Goal: Information Seeking & Learning: Learn about a topic

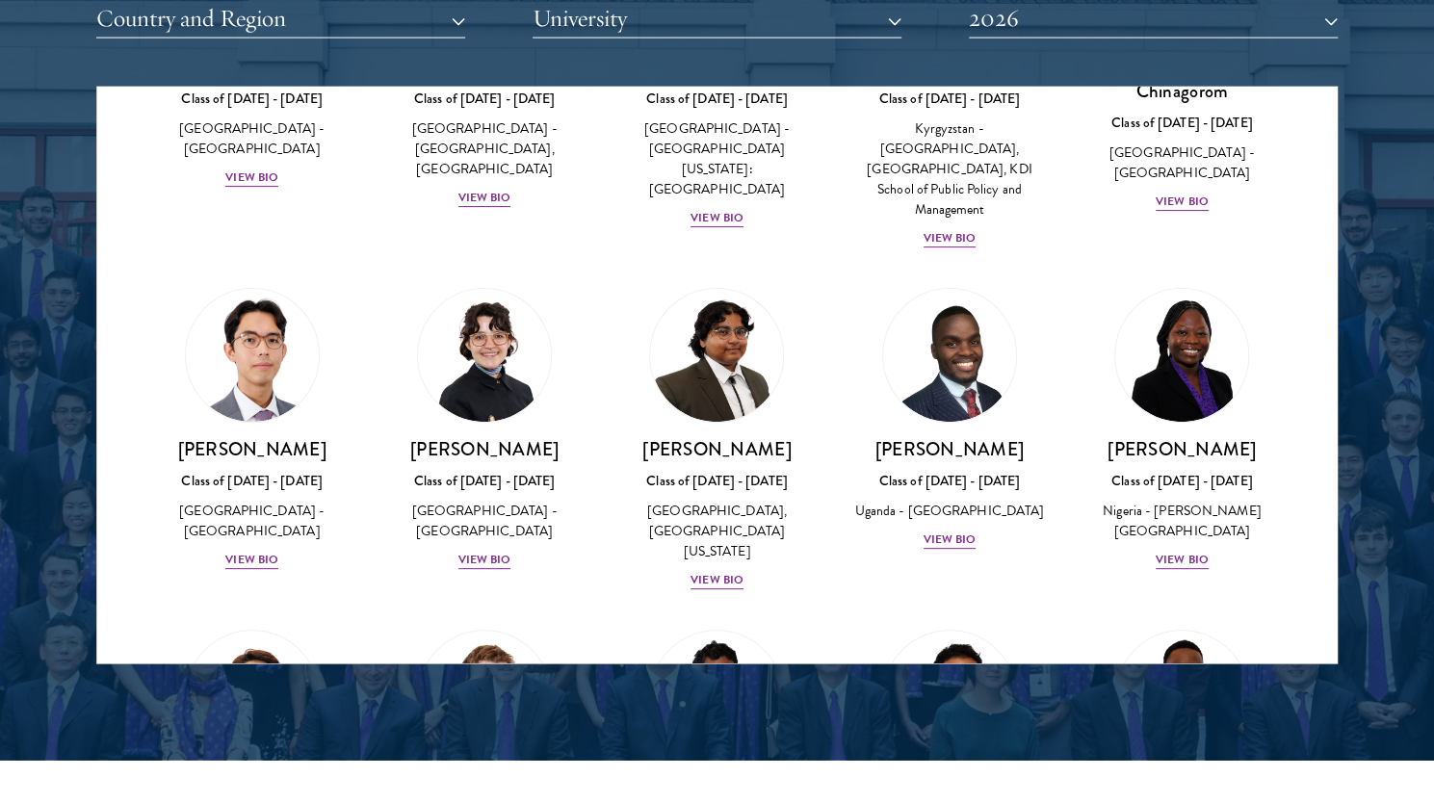
scroll to position [285, 0]
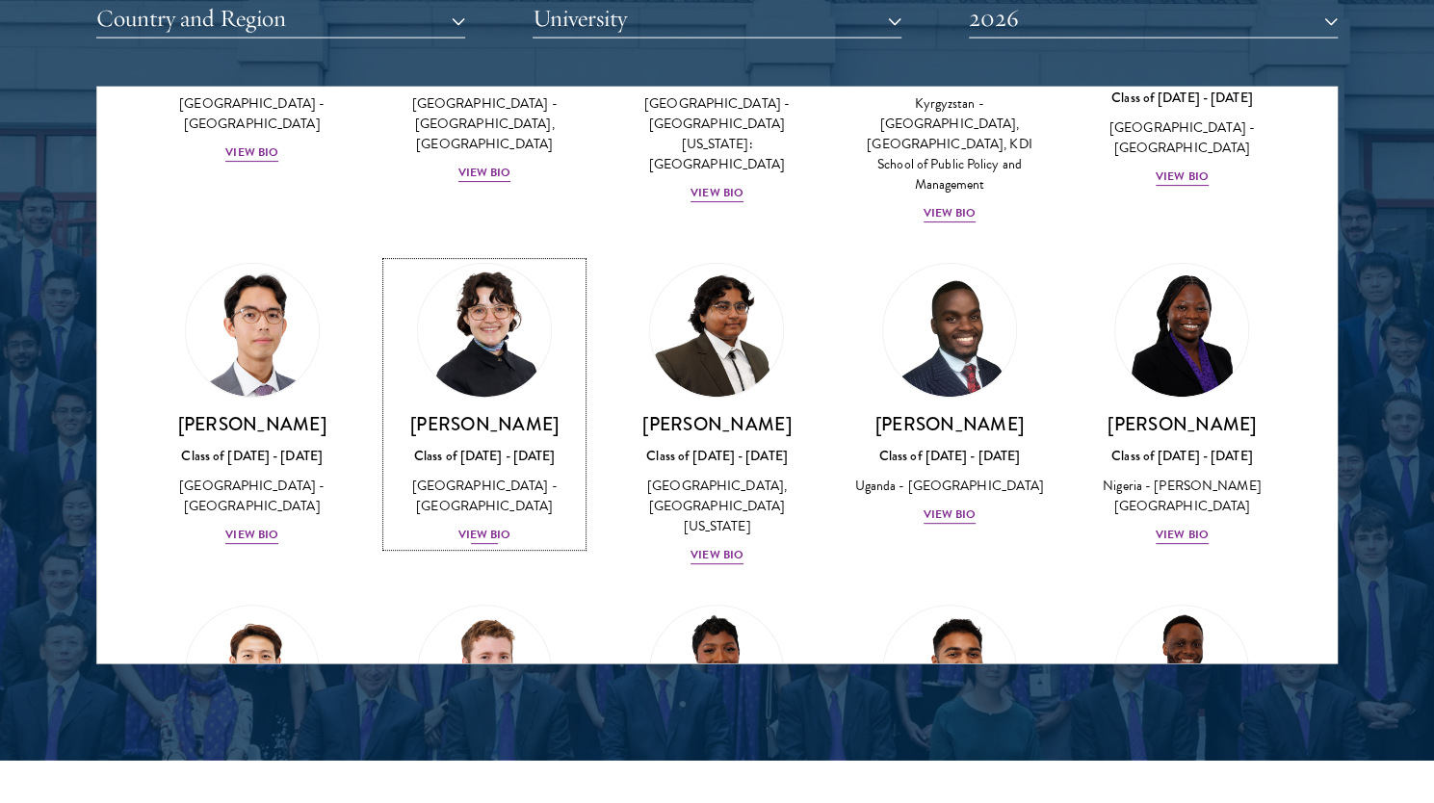
click at [483, 371] on img at bounding box center [484, 330] width 146 height 146
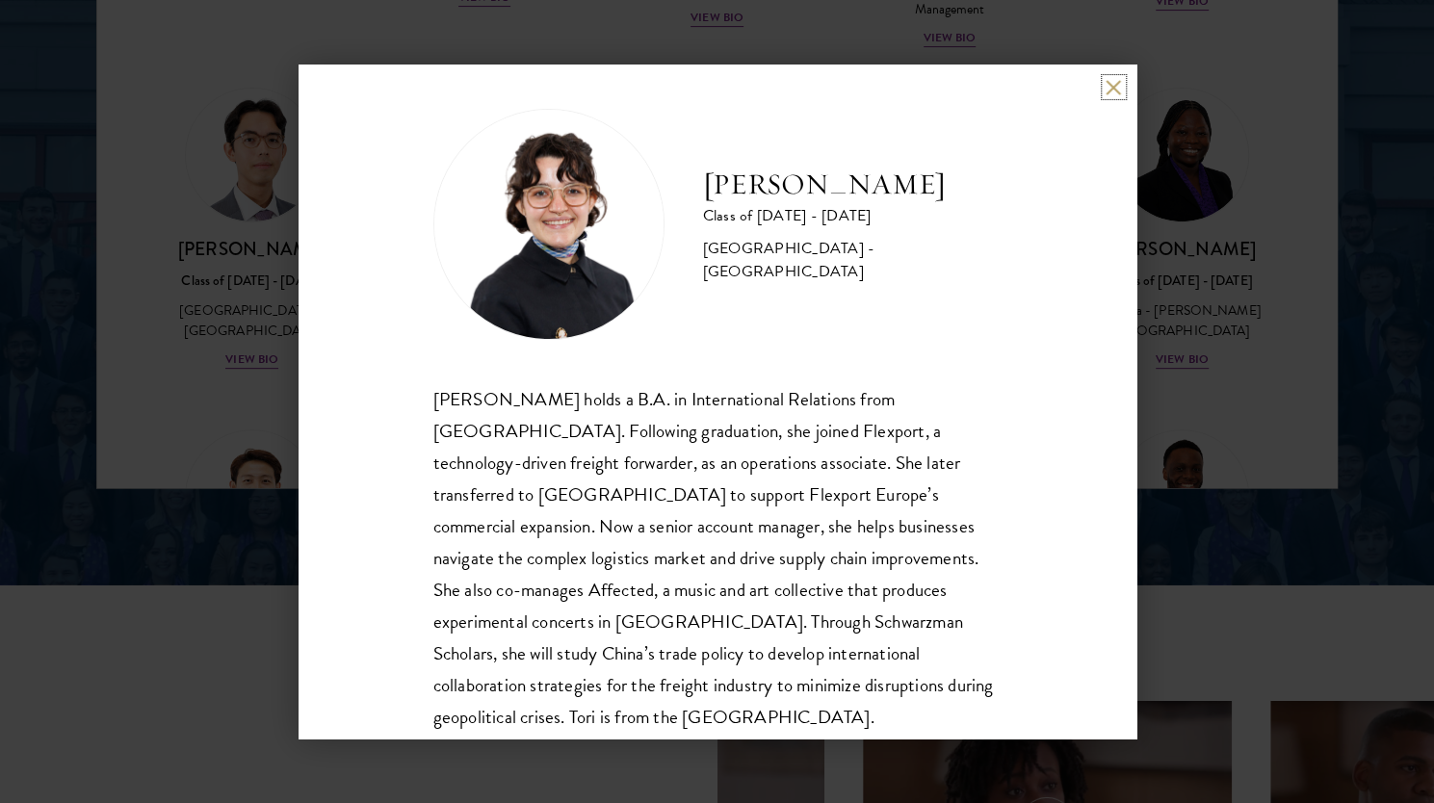
scroll to position [65, 0]
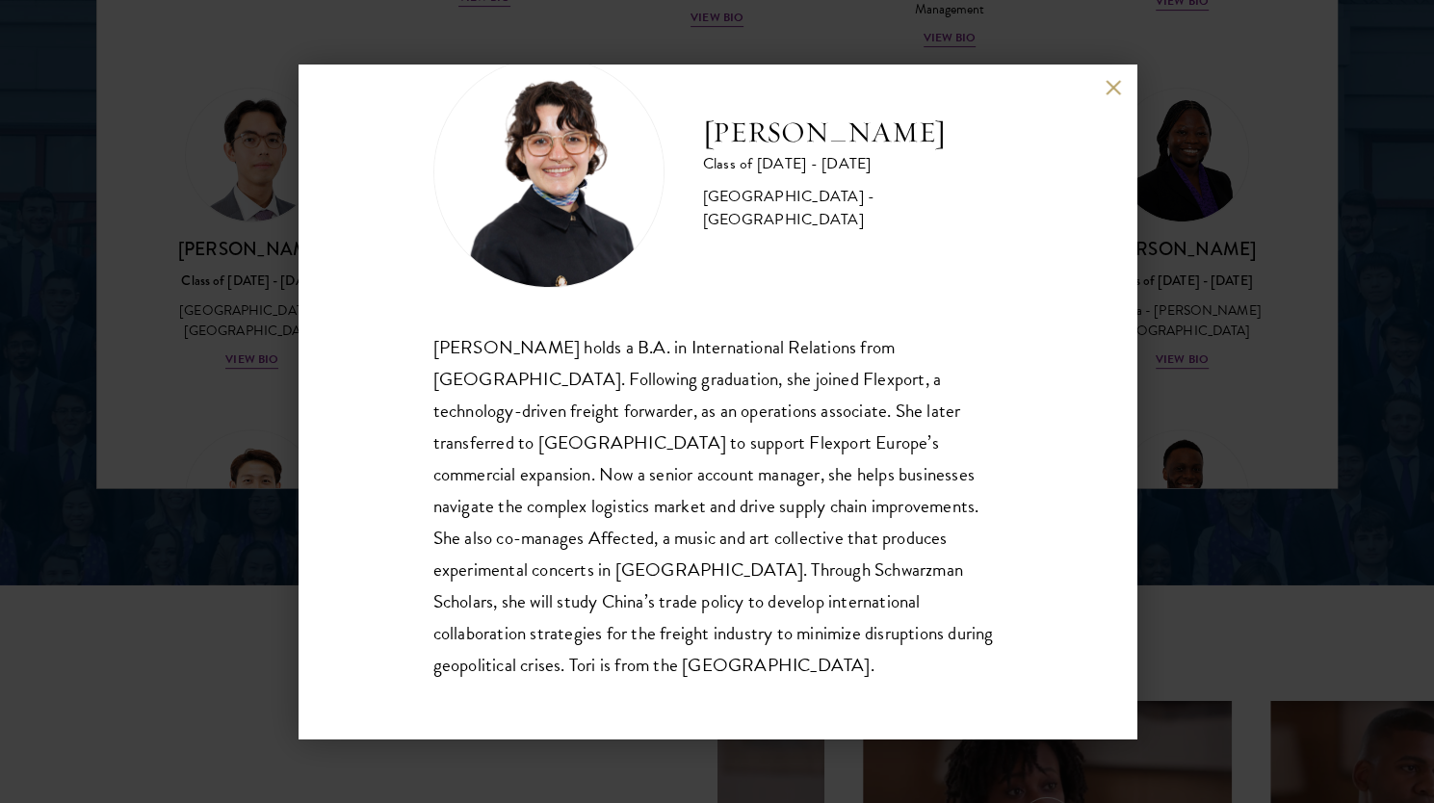
click at [1107, 99] on div "[PERSON_NAME] Class of [DATE] - [DATE] [GEOGRAPHIC_DATA] - [GEOGRAPHIC_DATA] [P…" at bounding box center [717, 402] width 838 height 674
click at [1111, 90] on button at bounding box center [1113, 87] width 16 height 16
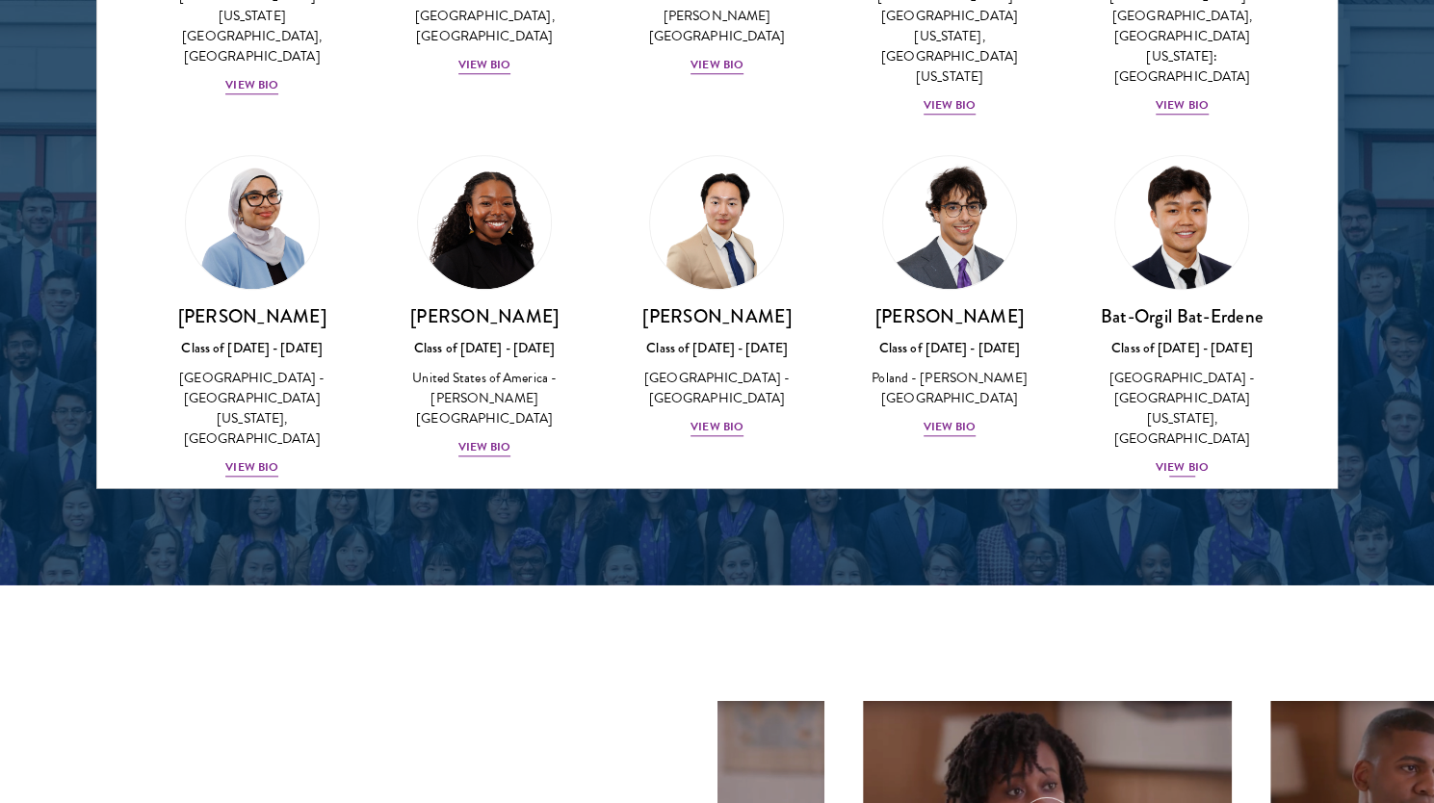
scroll to position [944, 0]
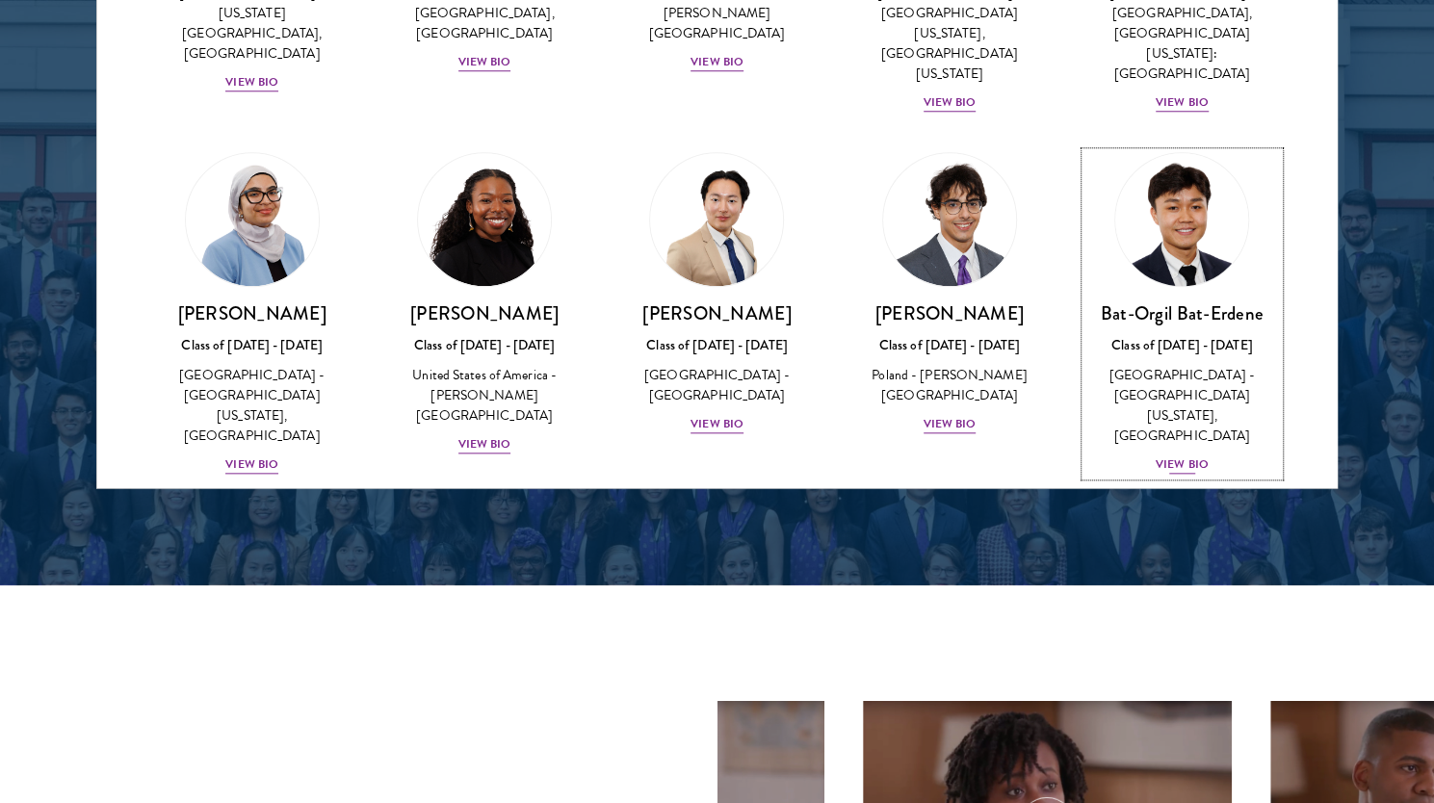
click at [1169, 226] on img at bounding box center [1181, 220] width 146 height 146
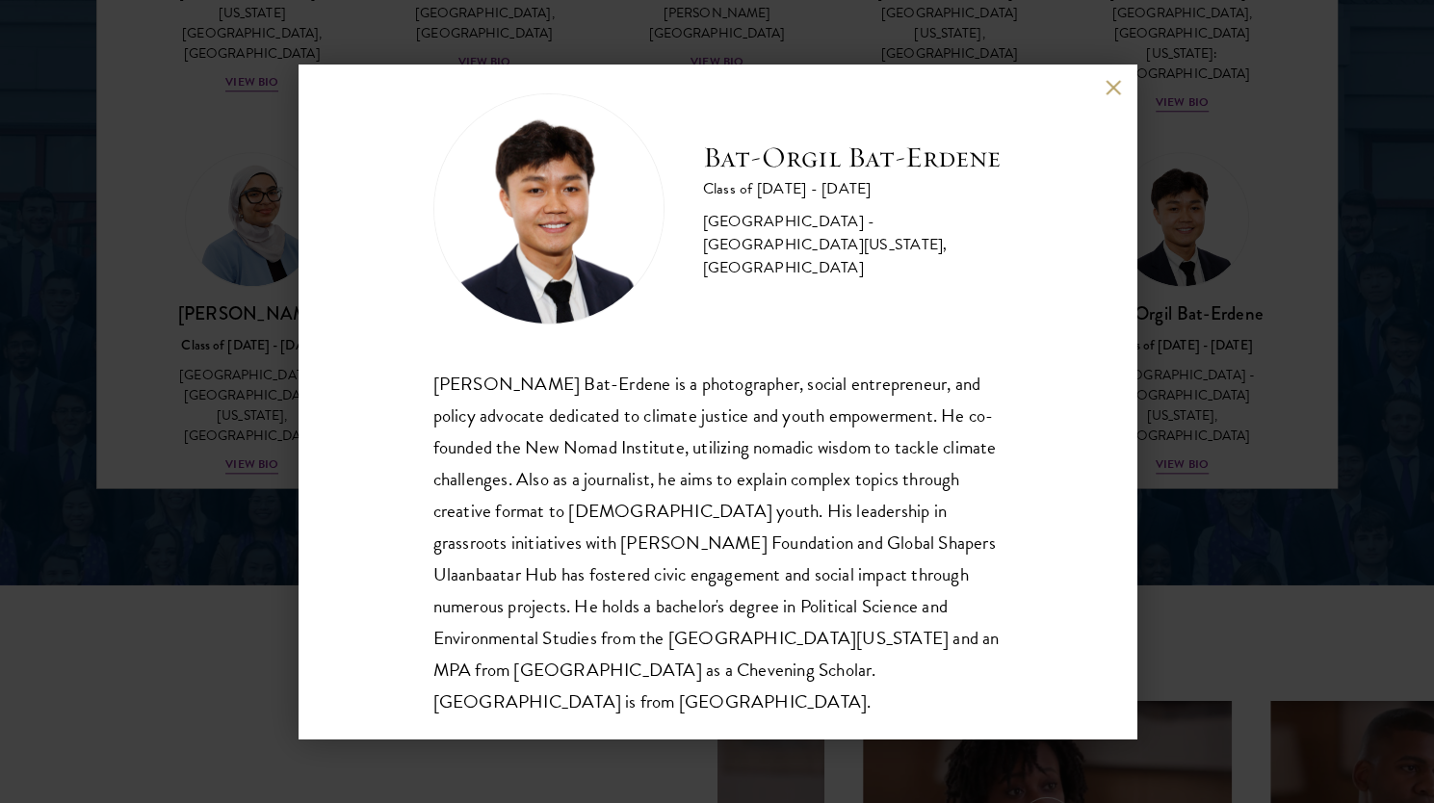
scroll to position [34, 0]
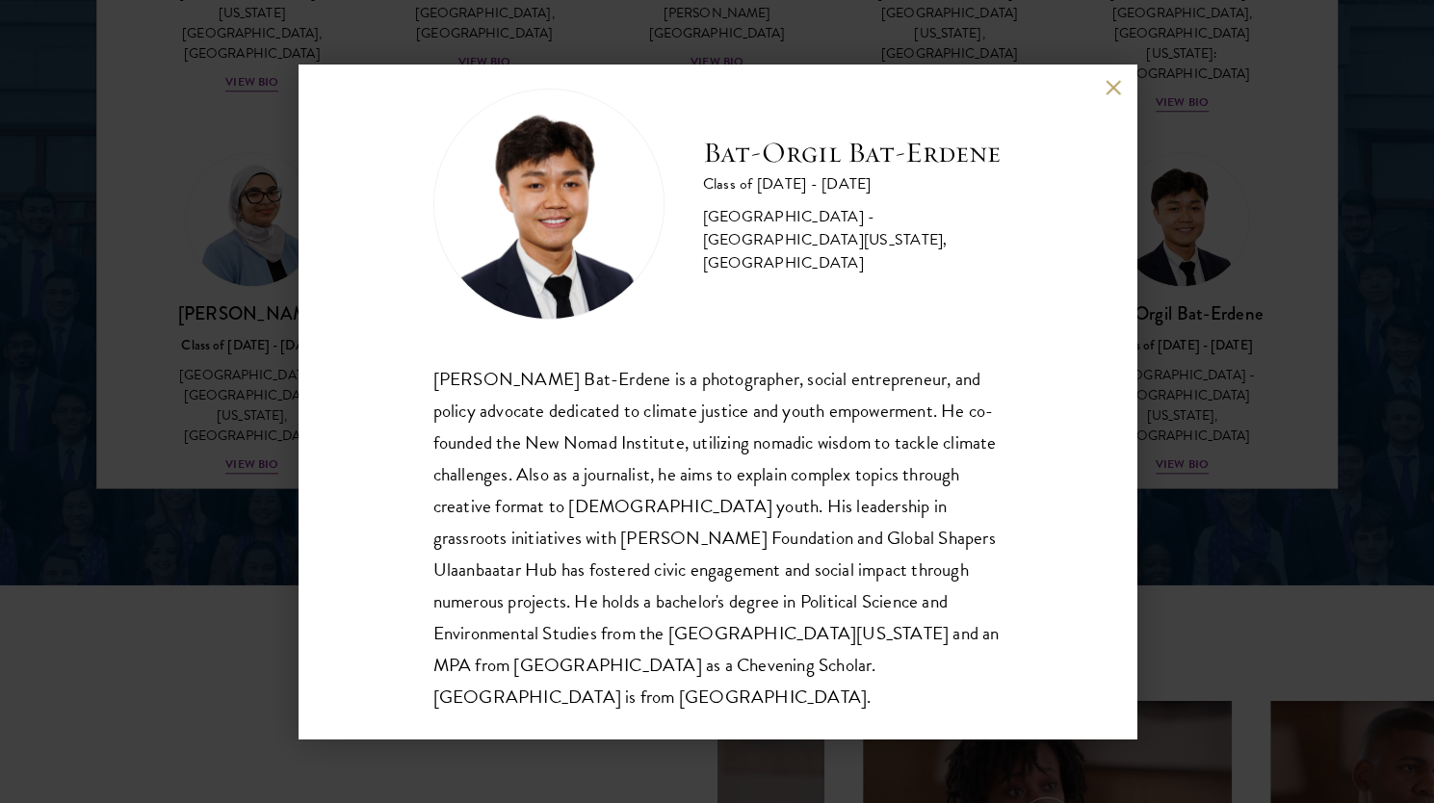
click at [144, 316] on div "[PERSON_NAME] Bat-Erdene Class of [DATE] - [DATE] [GEOGRAPHIC_DATA] - [GEOGRAPH…" at bounding box center [717, 401] width 1434 height 803
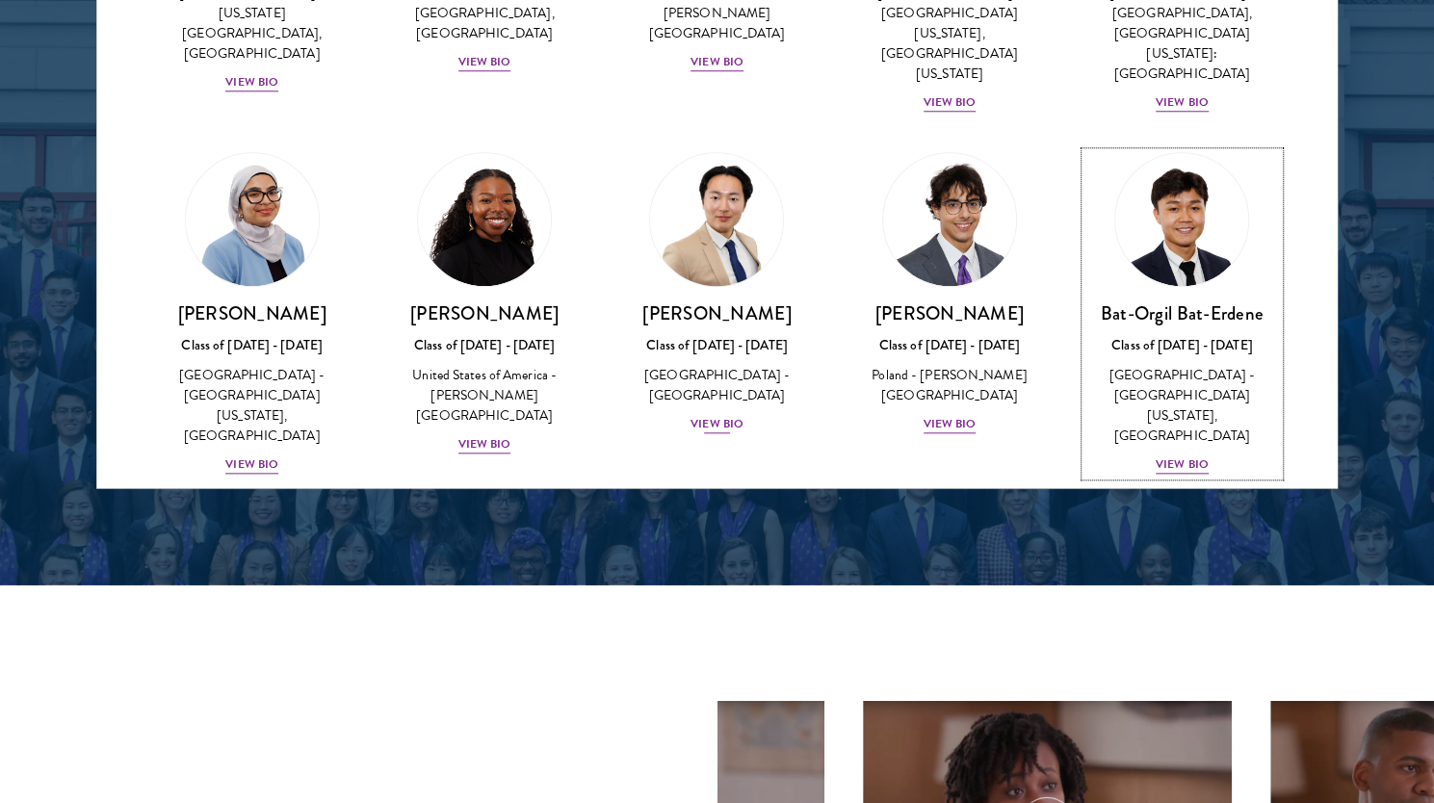
scroll to position [998, 0]
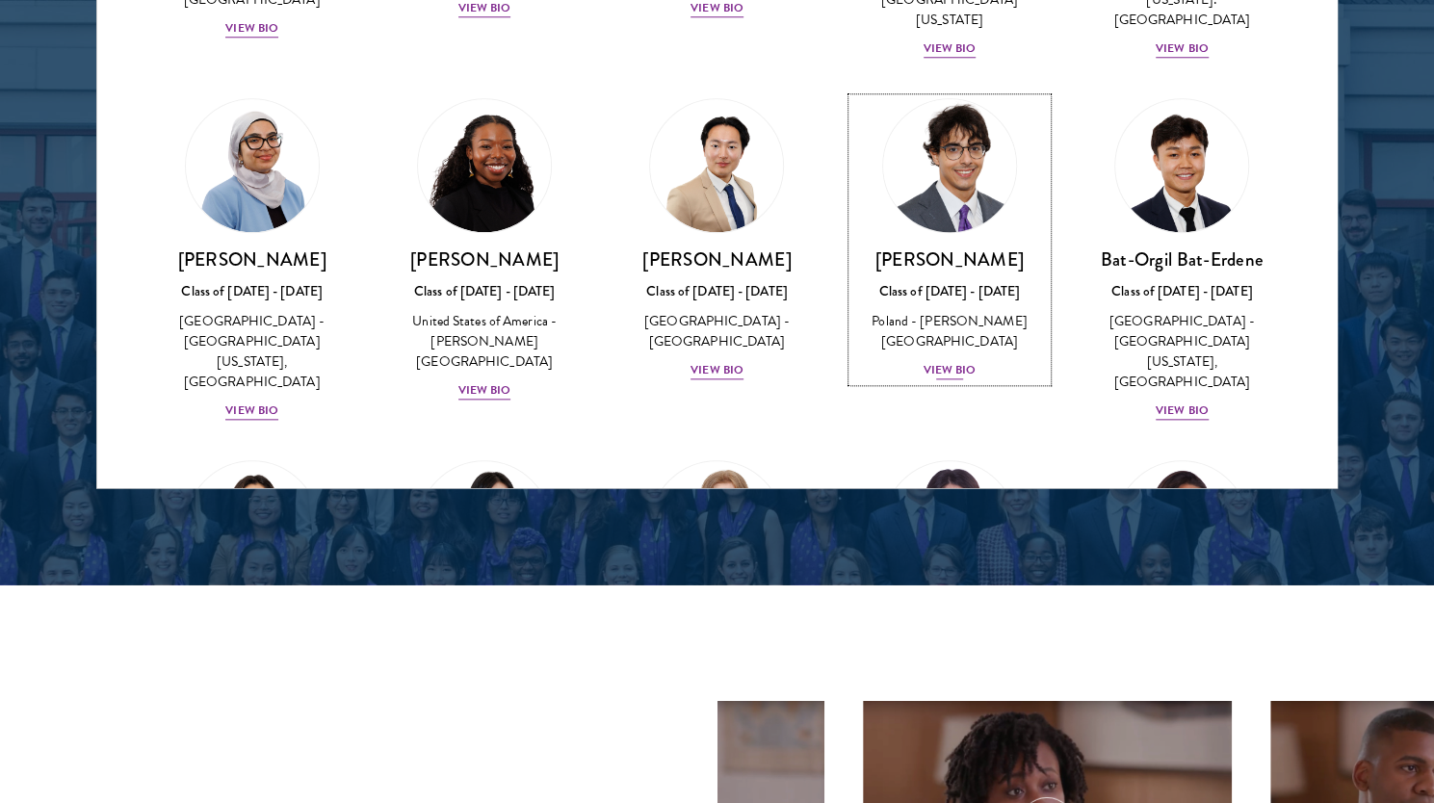
click at [938, 155] on img at bounding box center [949, 166] width 146 height 146
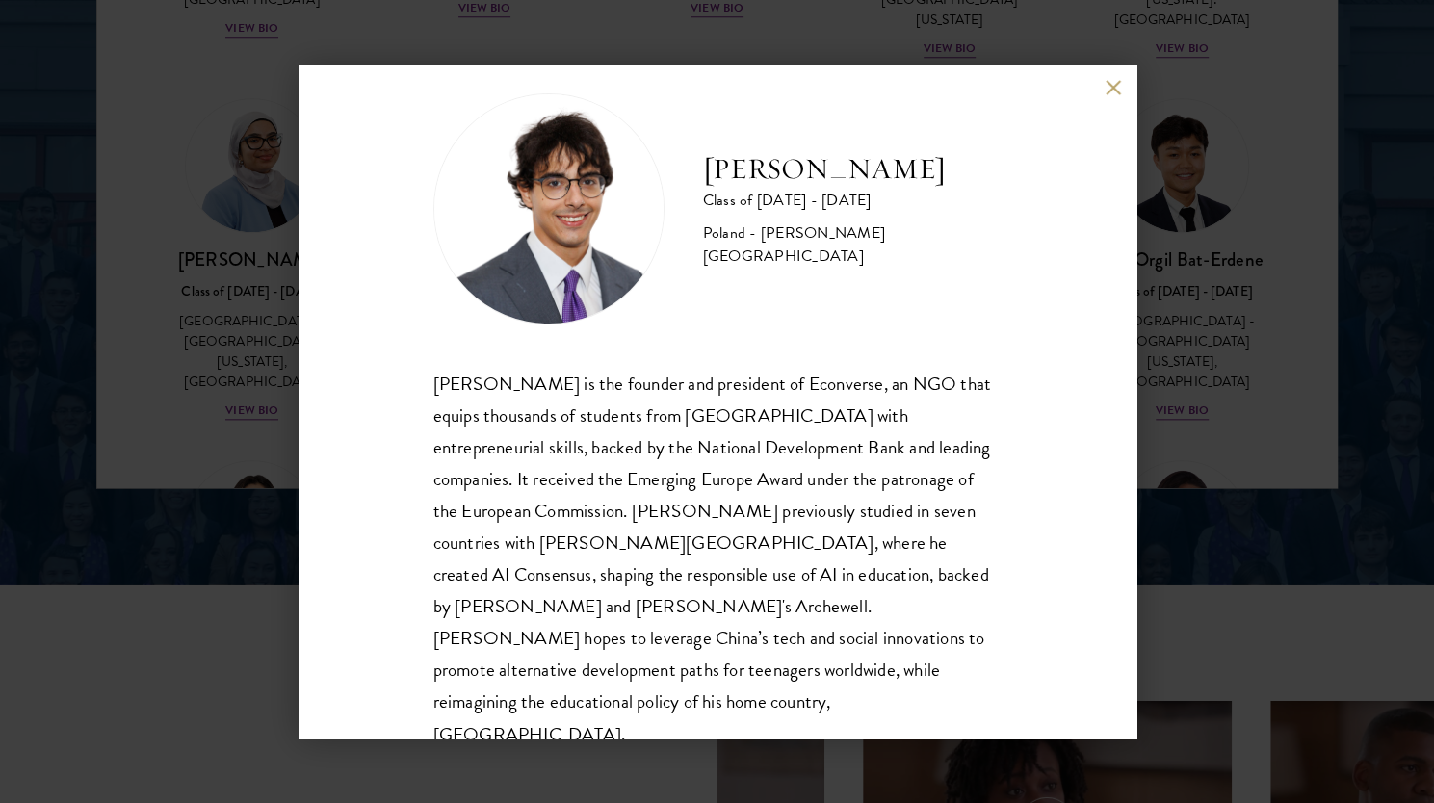
scroll to position [34, 0]
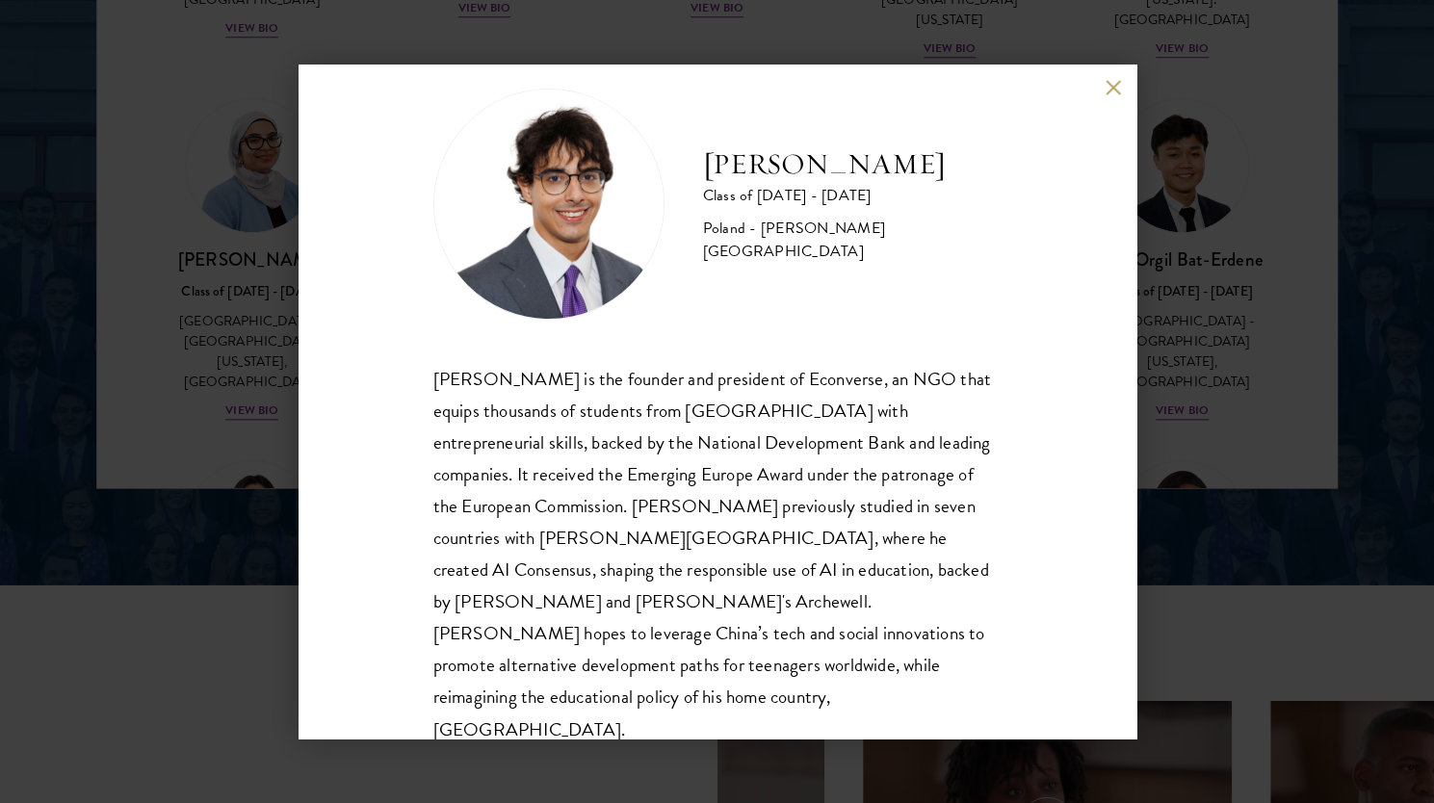
click at [200, 426] on div "[PERSON_NAME] Class of [DATE] - [DATE] [GEOGRAPHIC_DATA] - [PERSON_NAME][GEOGRA…" at bounding box center [717, 401] width 1434 height 803
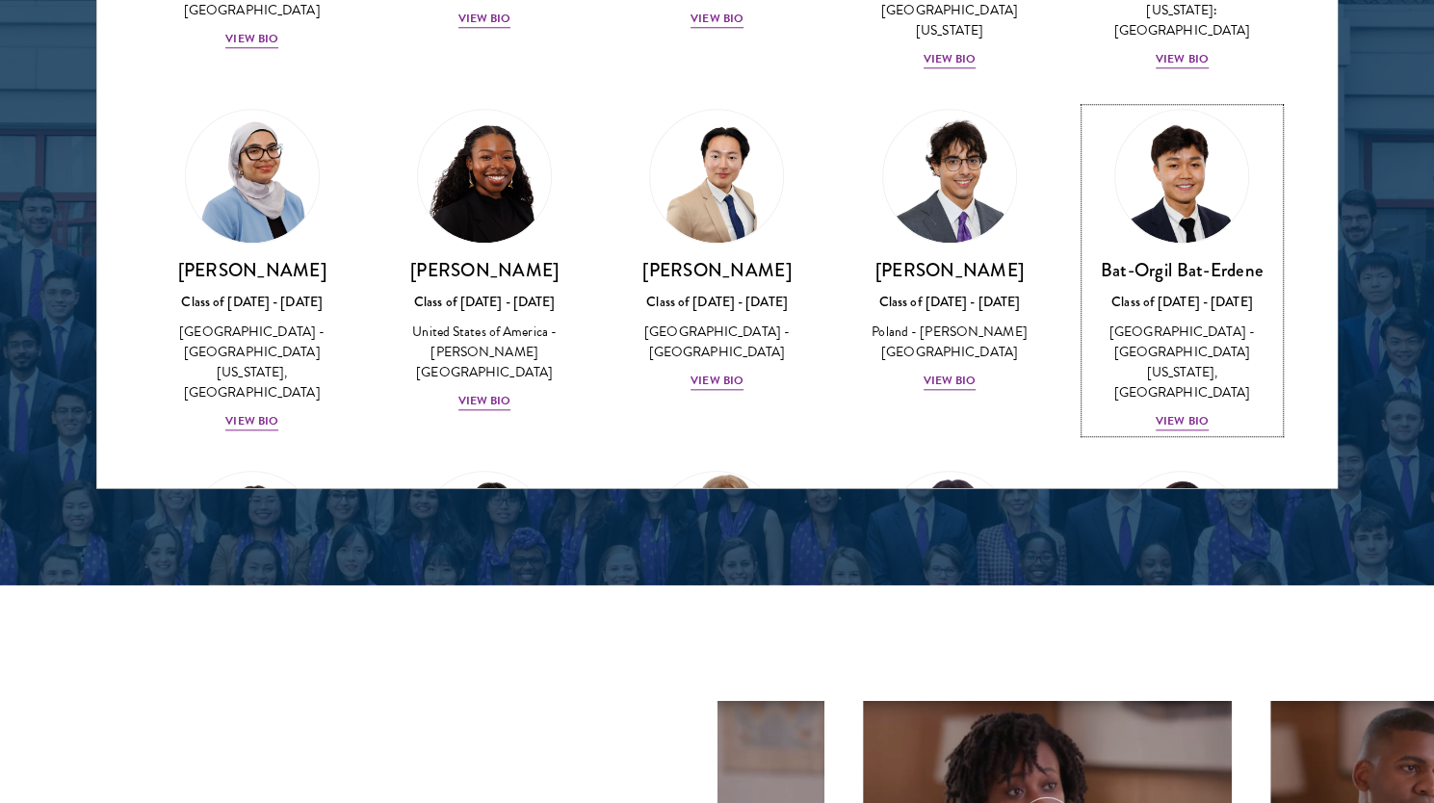
scroll to position [1511, 0]
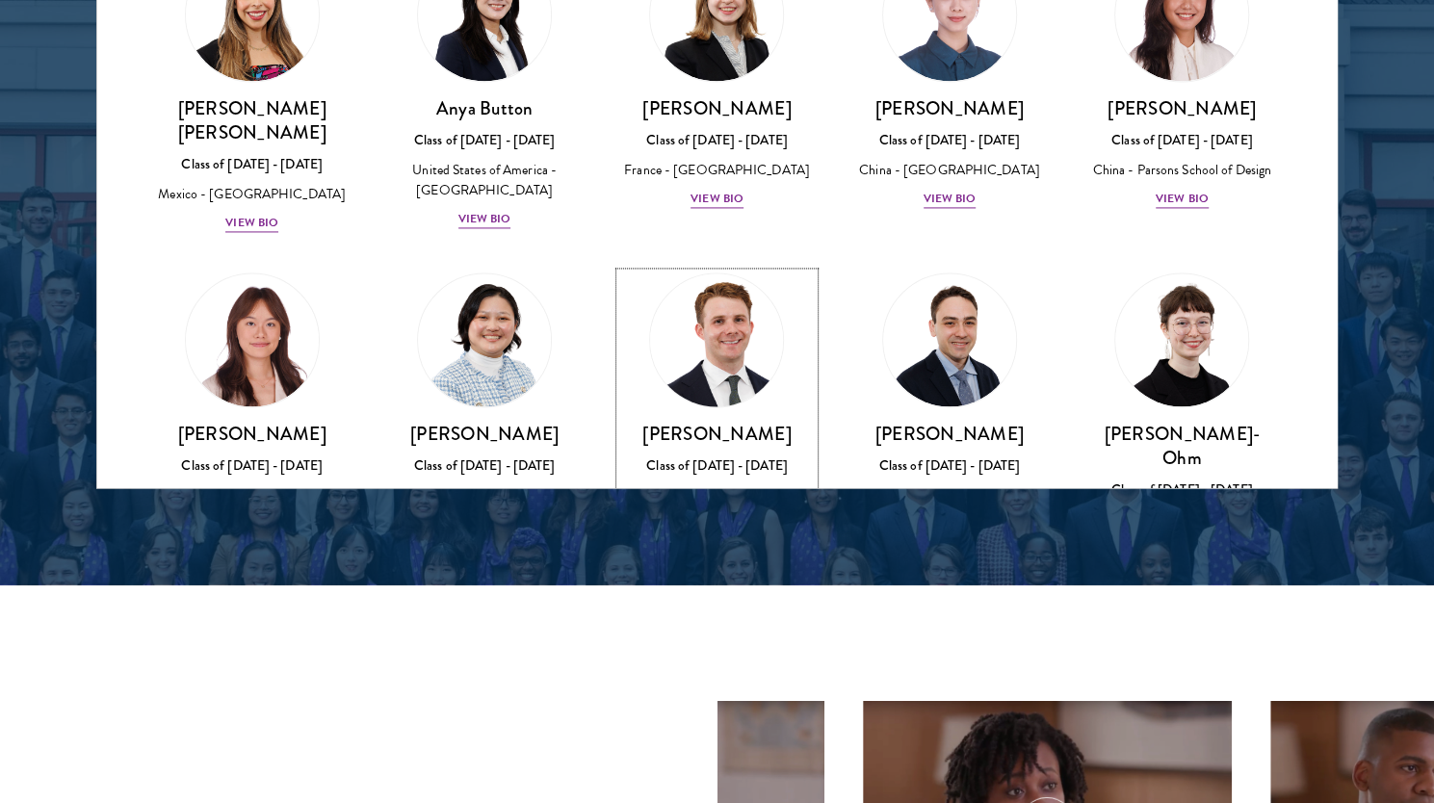
click at [707, 278] on img at bounding box center [717, 341] width 146 height 146
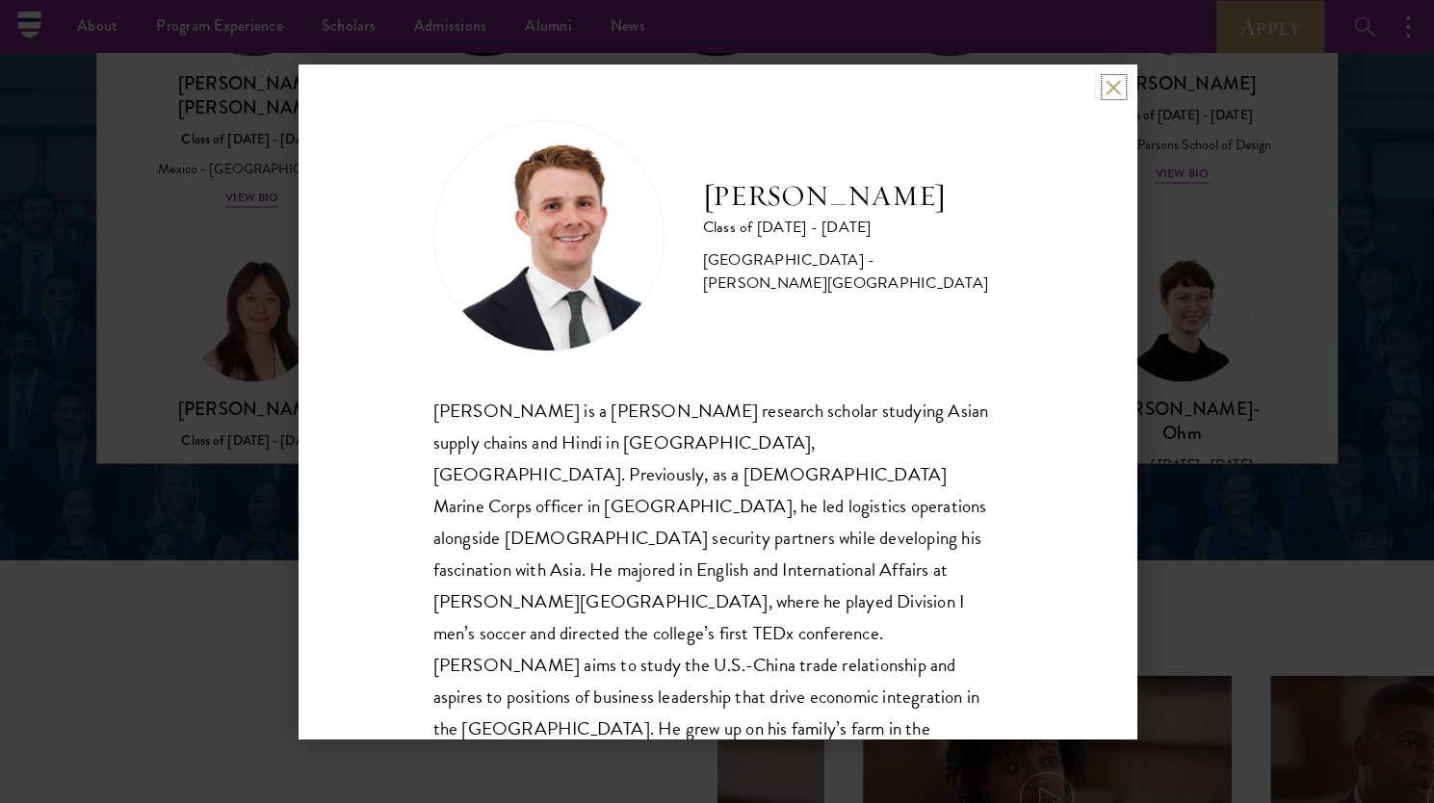
scroll to position [0, 0]
click at [142, 345] on div "[PERSON_NAME] Class of [DATE] - [DATE] [GEOGRAPHIC_DATA] - [PERSON_NAME][GEOGRA…" at bounding box center [717, 401] width 1434 height 803
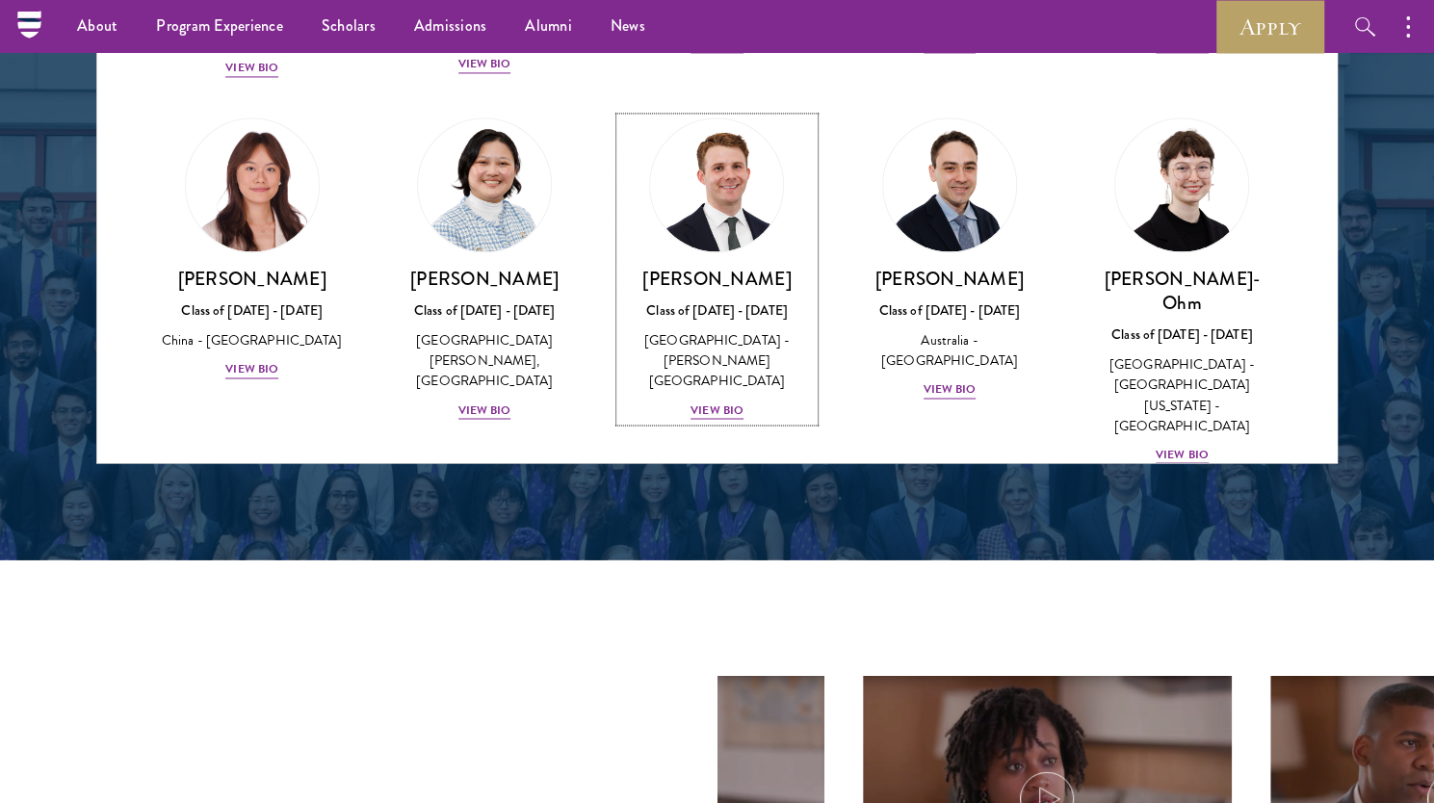
scroll to position [1939, 0]
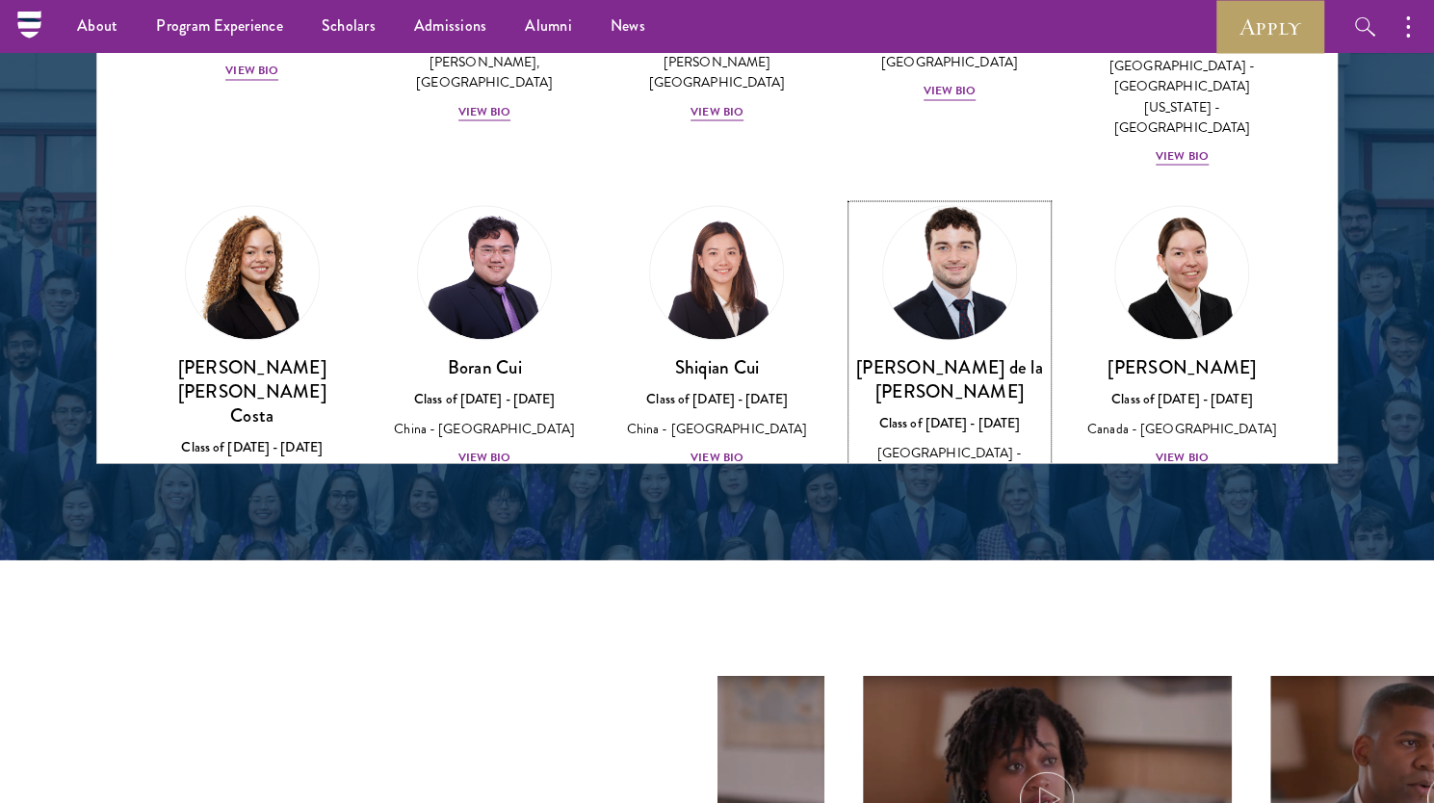
click at [925, 200] on img at bounding box center [949, 273] width 146 height 146
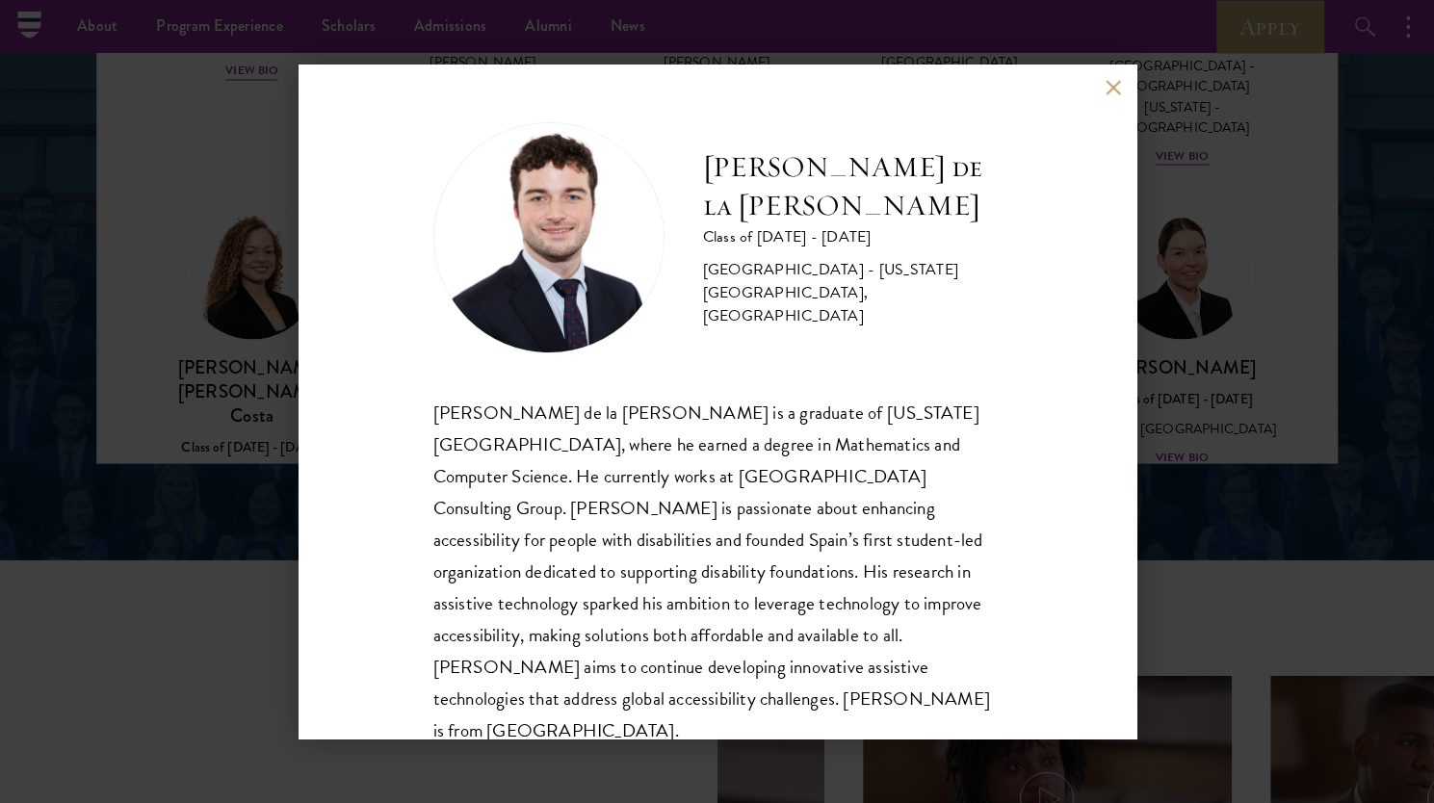
scroll to position [2, 0]
click at [1112, 91] on button at bounding box center [1113, 87] width 16 height 16
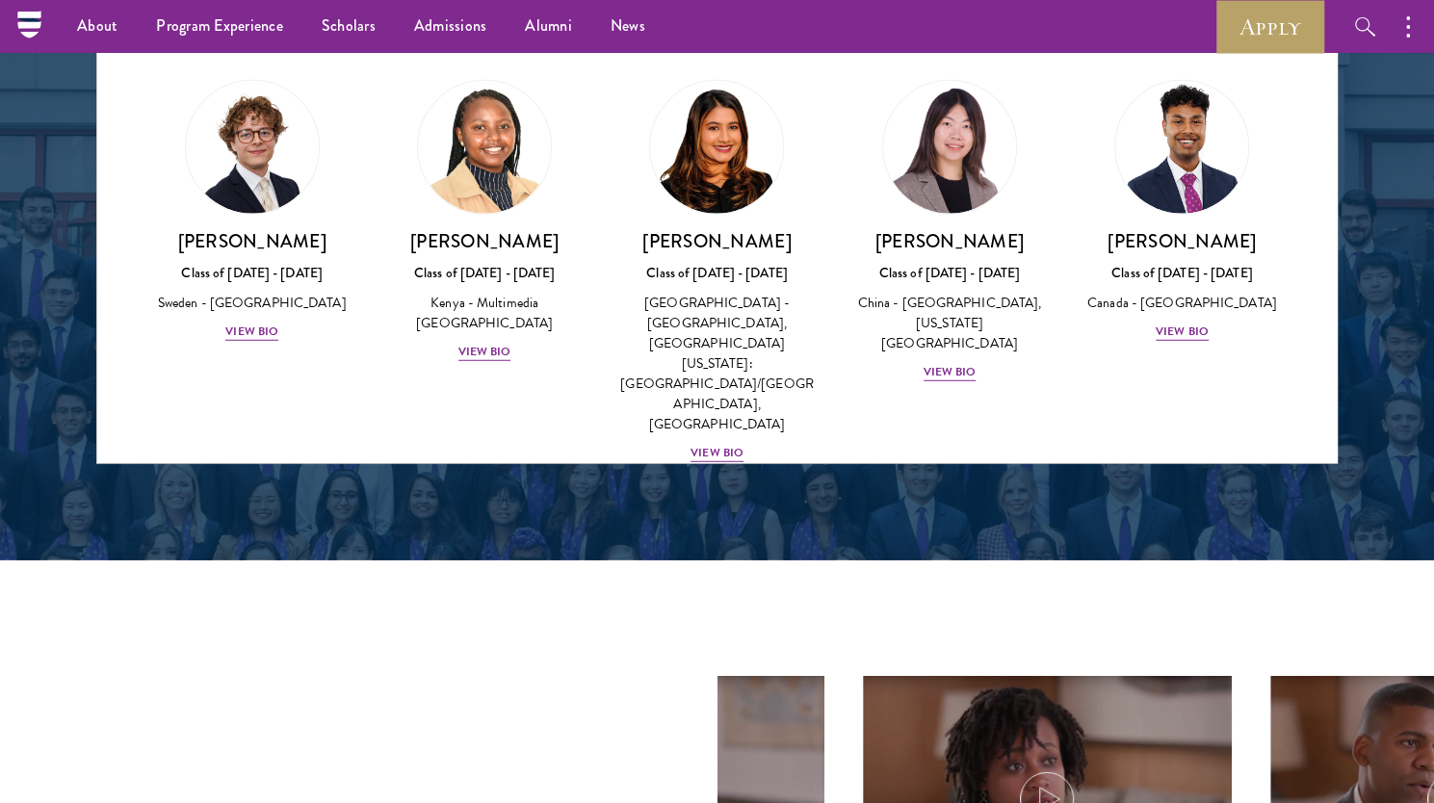
scroll to position [2837, 0]
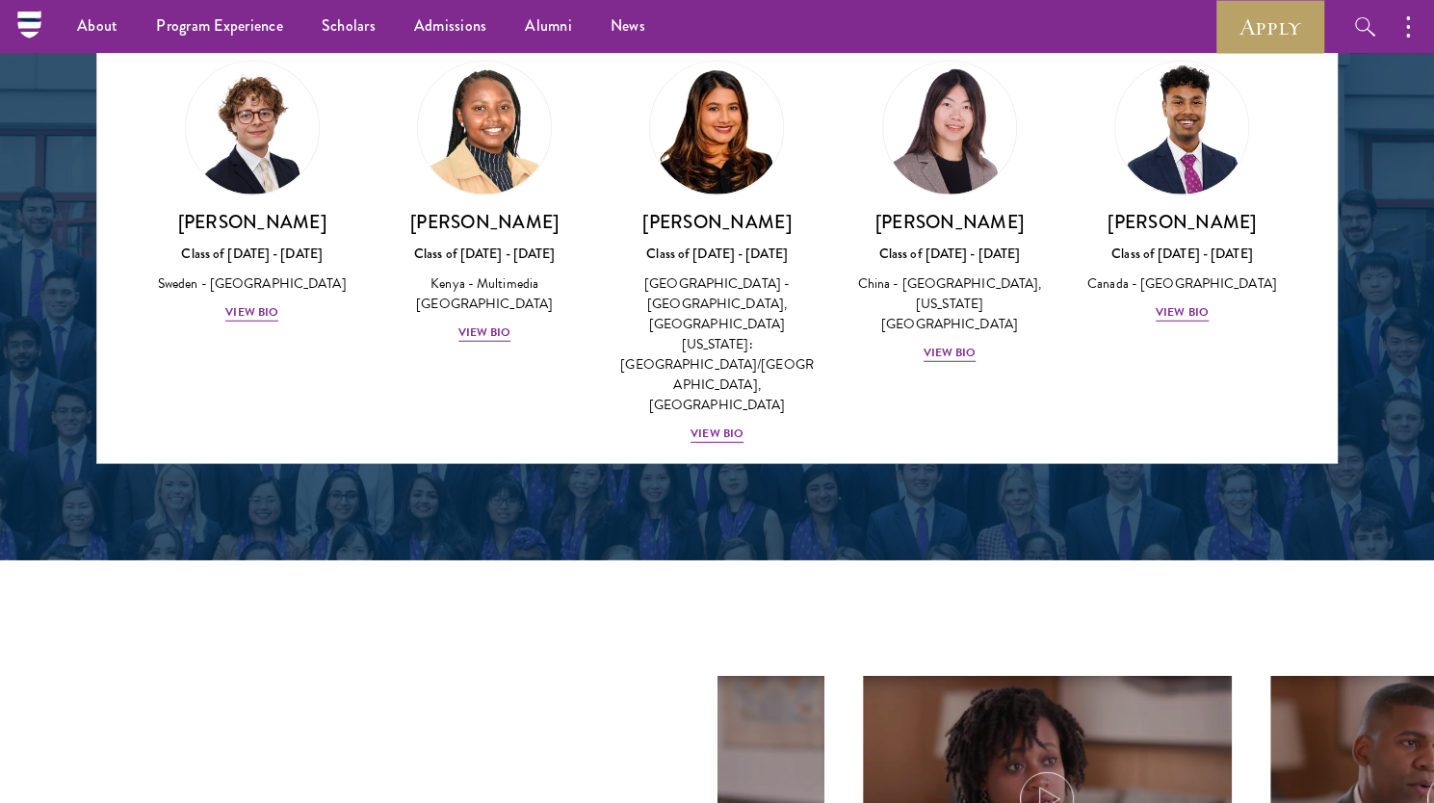
click at [937, 633] on h3 "[PERSON_NAME]" at bounding box center [949, 645] width 194 height 24
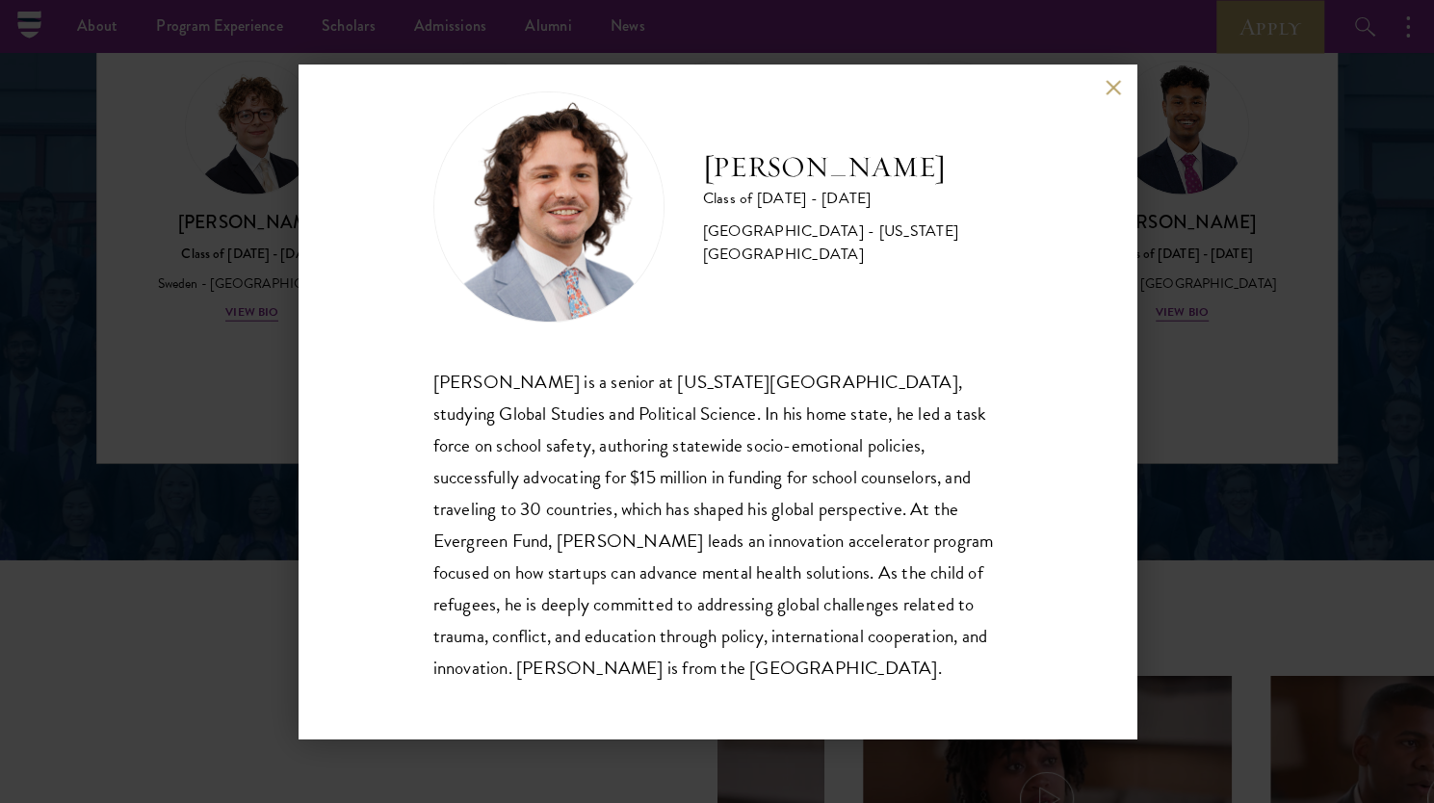
scroll to position [34, 0]
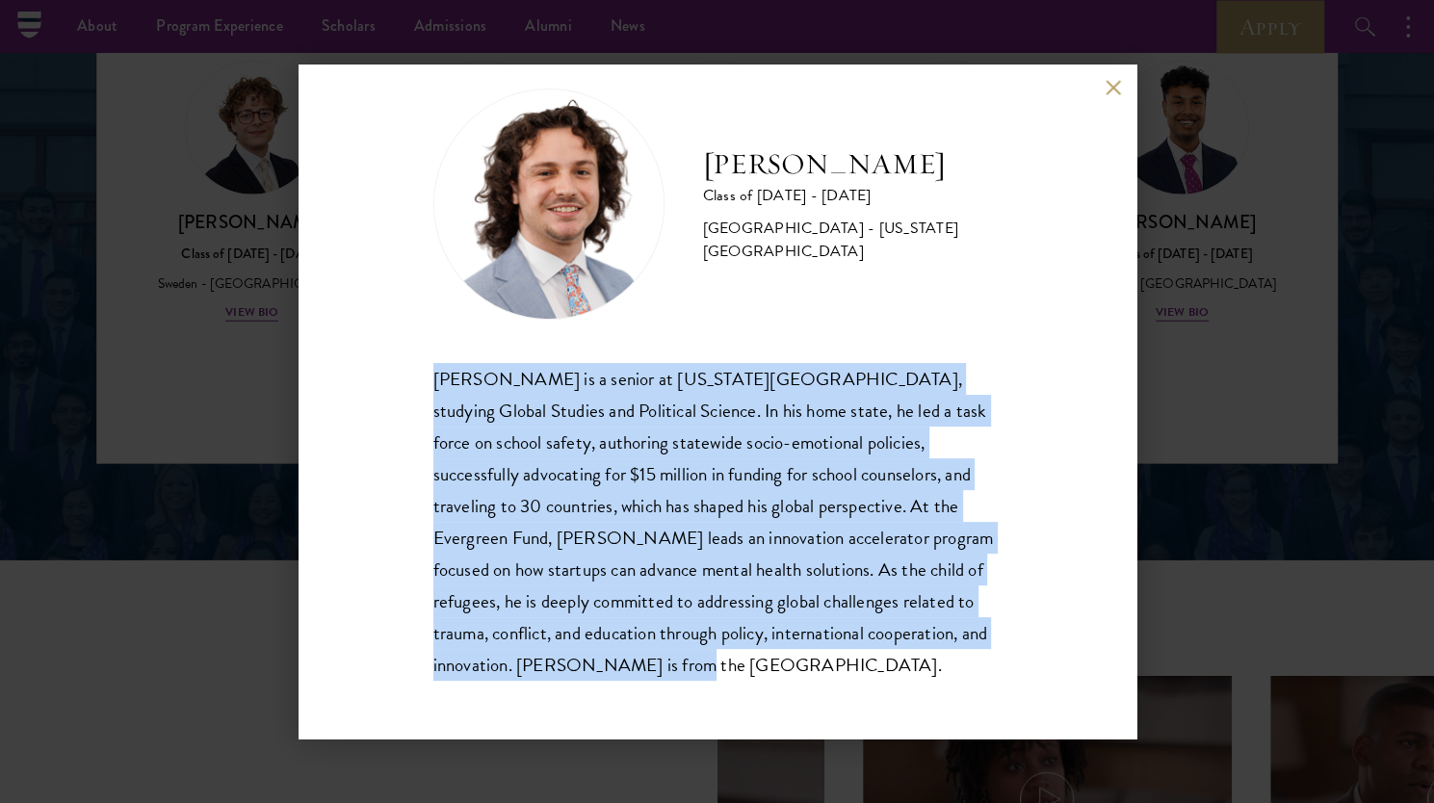
drag, startPoint x: 433, startPoint y: 376, endPoint x: 662, endPoint y: 661, distance: 365.7
click at [662, 661] on div "[PERSON_NAME] is a senior at [US_STATE][GEOGRAPHIC_DATA], studying Global Studi…" at bounding box center [717, 522] width 568 height 318
copy div "[PERSON_NAME] is a senior at [US_STATE][GEOGRAPHIC_DATA], studying Global Studi…"
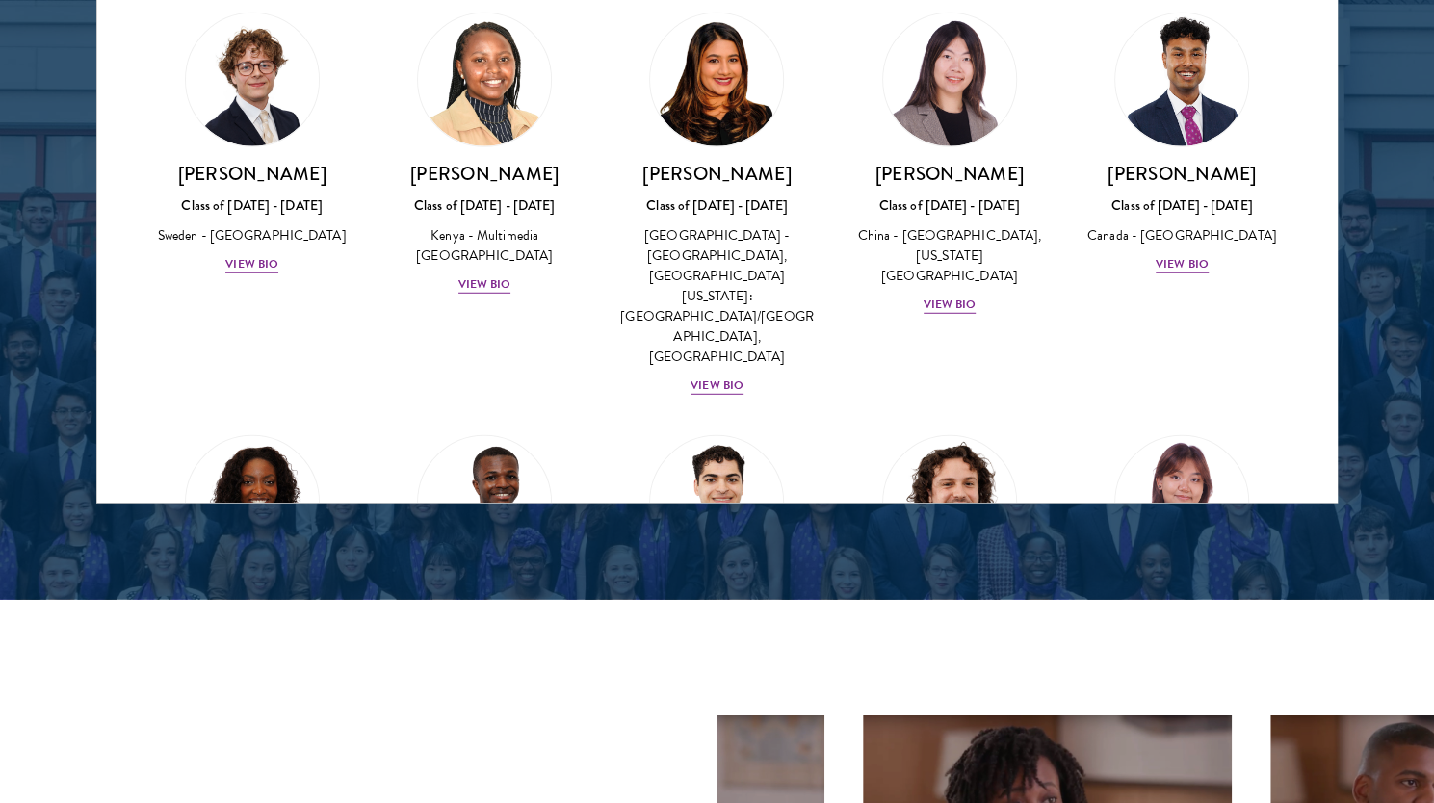
scroll to position [2927, 0]
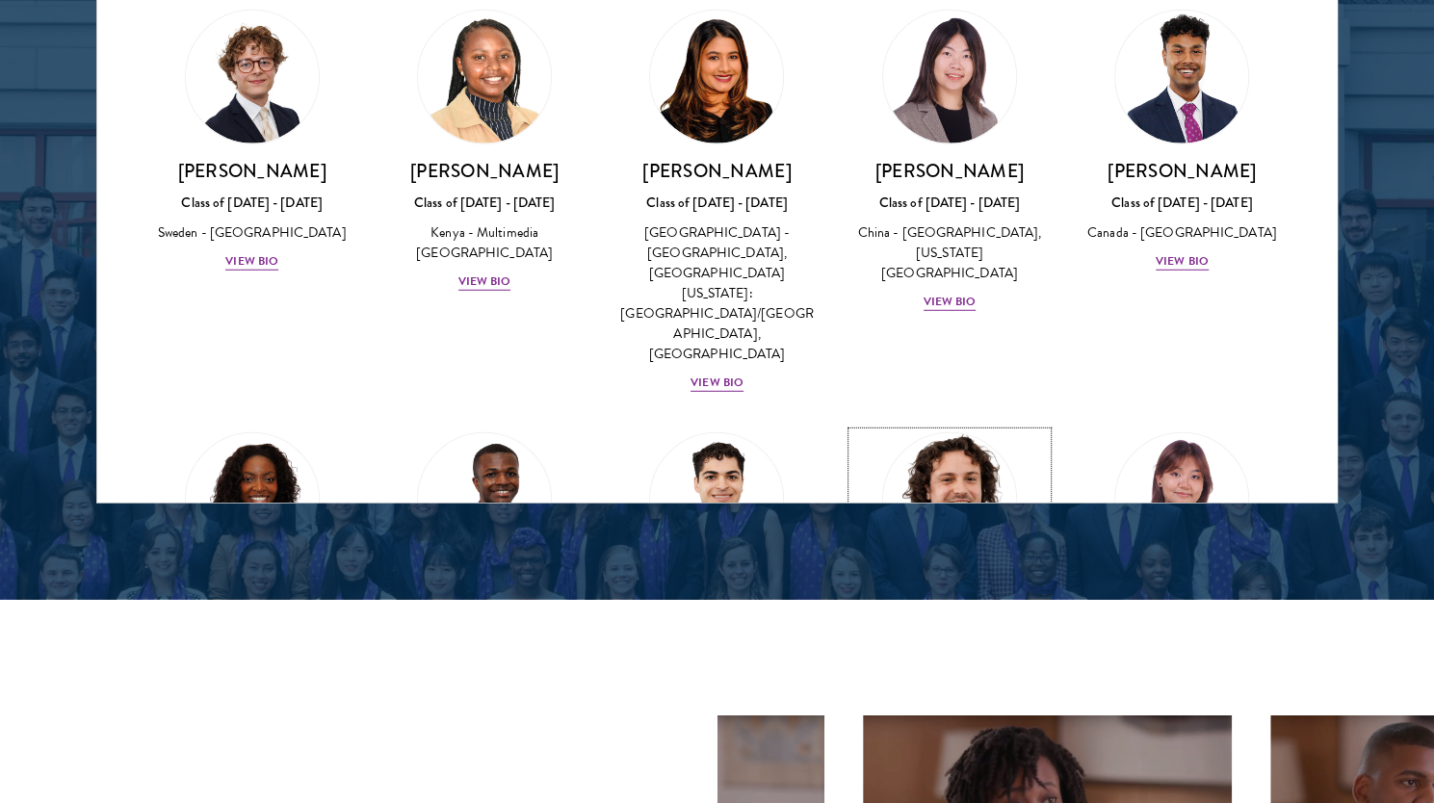
click at [922, 427] on img at bounding box center [949, 500] width 146 height 146
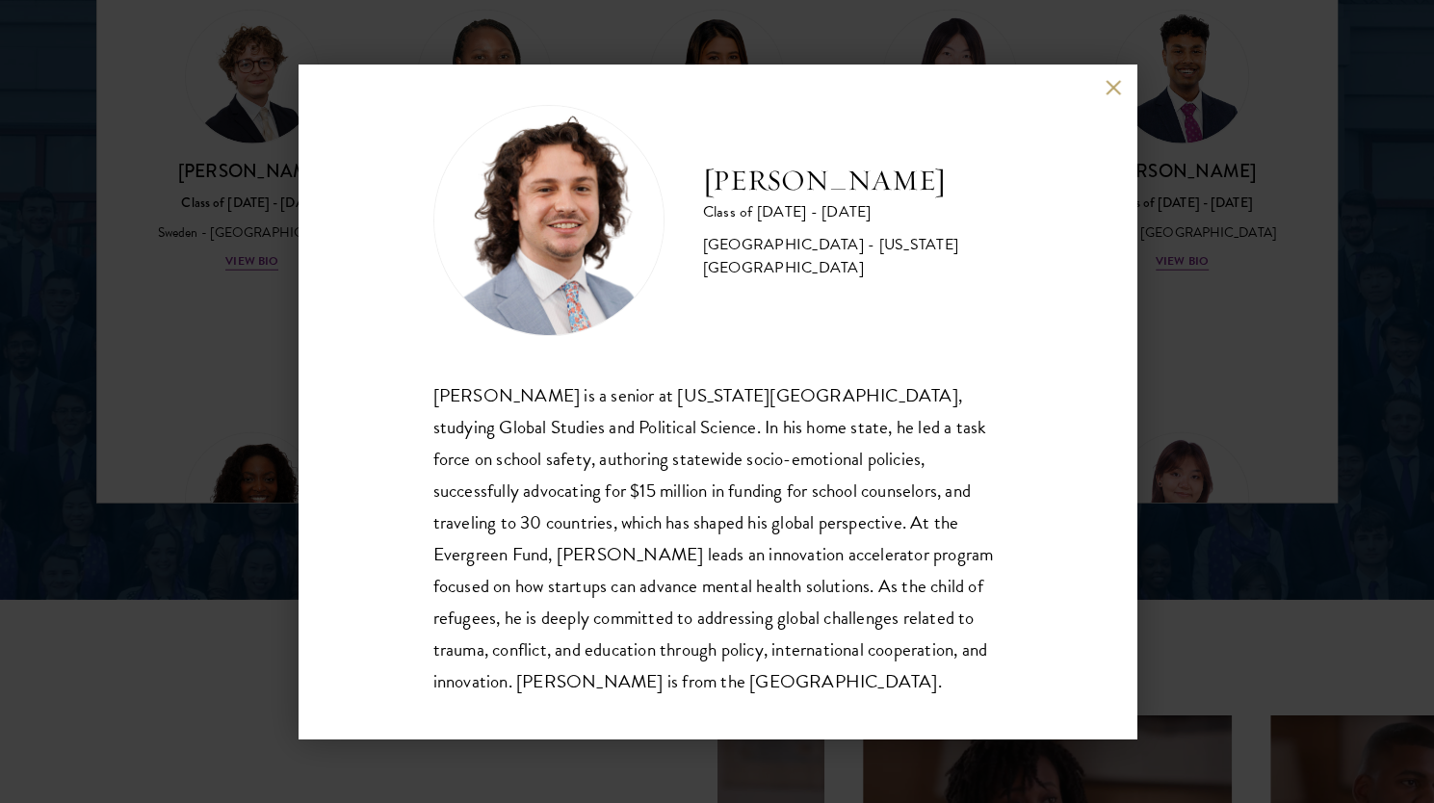
scroll to position [34, 0]
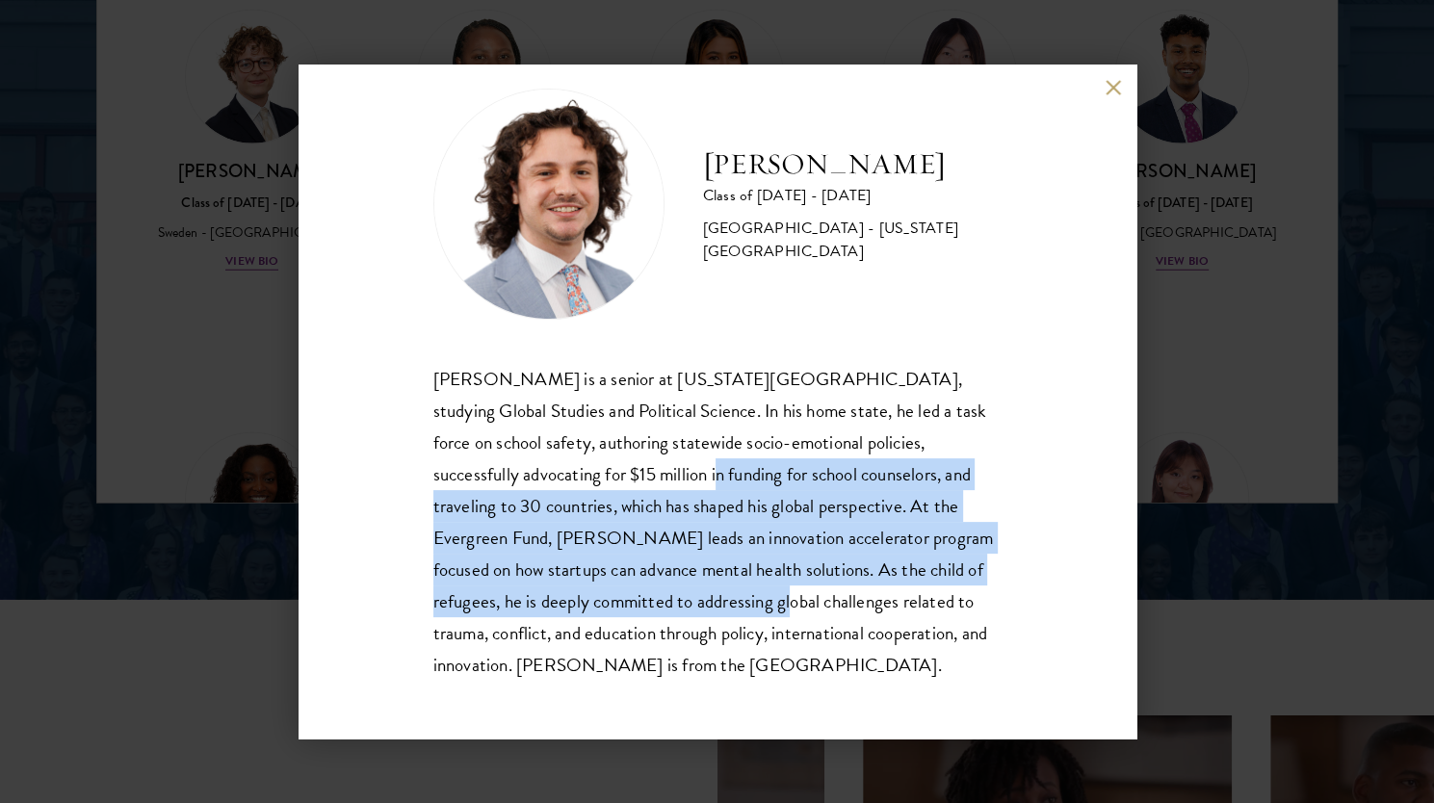
drag, startPoint x: 558, startPoint y: 482, endPoint x: 714, endPoint y: 588, distance: 188.5
click at [714, 588] on div "[PERSON_NAME] is a senior at [US_STATE][GEOGRAPHIC_DATA], studying Global Studi…" at bounding box center [717, 522] width 568 height 318
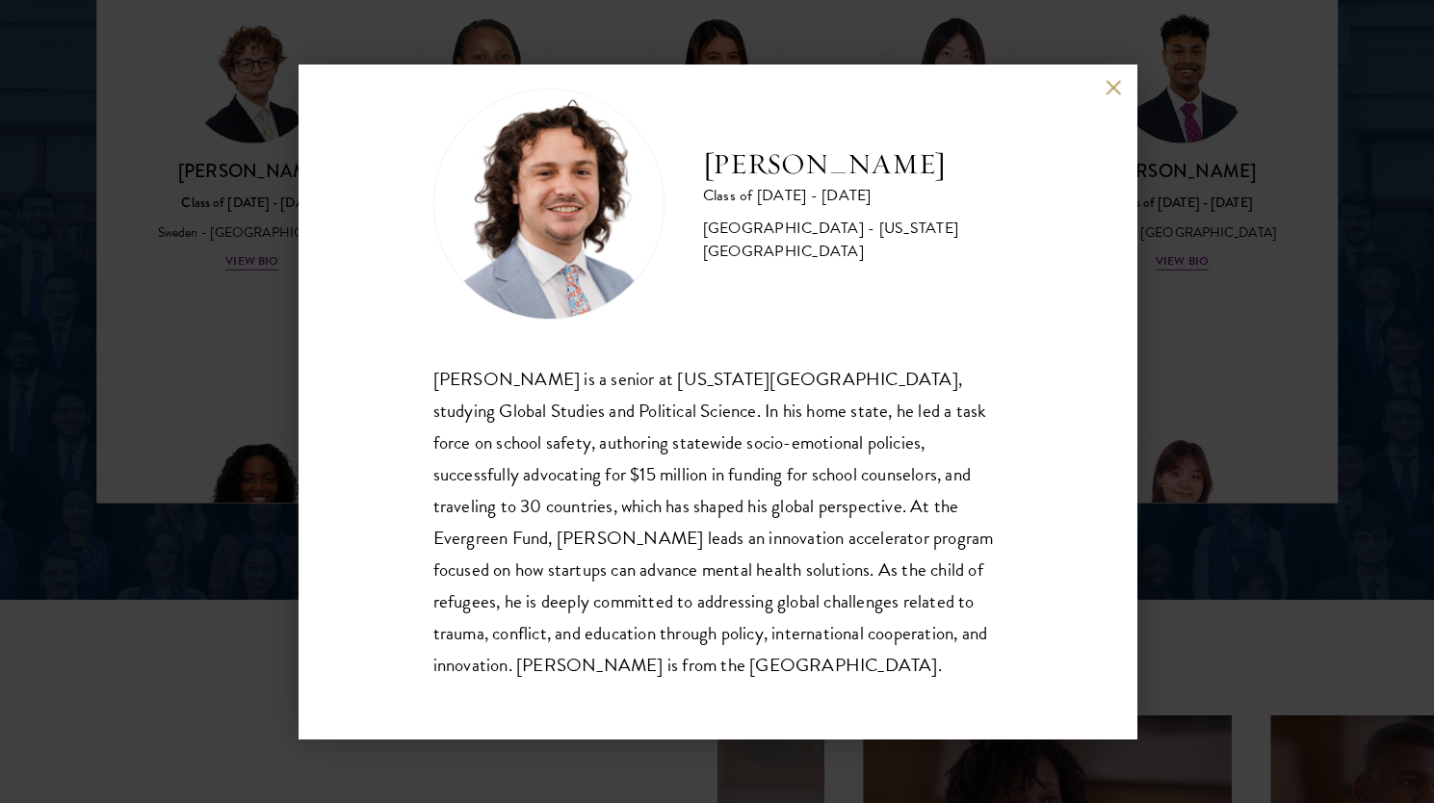
click at [778, 169] on h2 "[PERSON_NAME]" at bounding box center [852, 164] width 298 height 39
click at [574, 439] on div "[PERSON_NAME] is a senior at [US_STATE][GEOGRAPHIC_DATA], studying Global Studi…" at bounding box center [717, 522] width 568 height 318
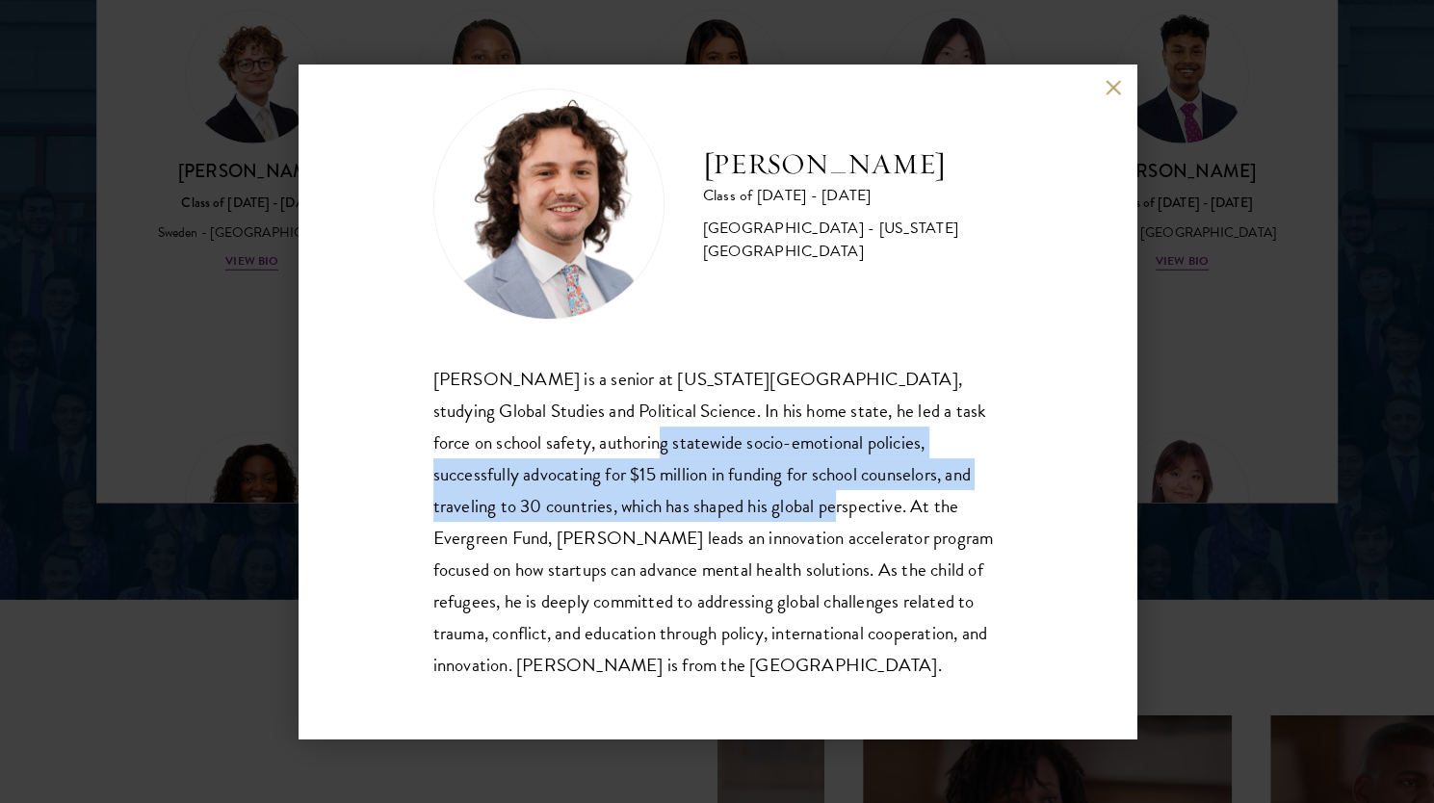
drag, startPoint x: 595, startPoint y: 442, endPoint x: 689, endPoint y: 511, distance: 117.1
click at [689, 511] on div "[PERSON_NAME] is a senior at [US_STATE][GEOGRAPHIC_DATA], studying Global Studi…" at bounding box center [717, 522] width 568 height 318
